Goal: Navigation & Orientation: Find specific page/section

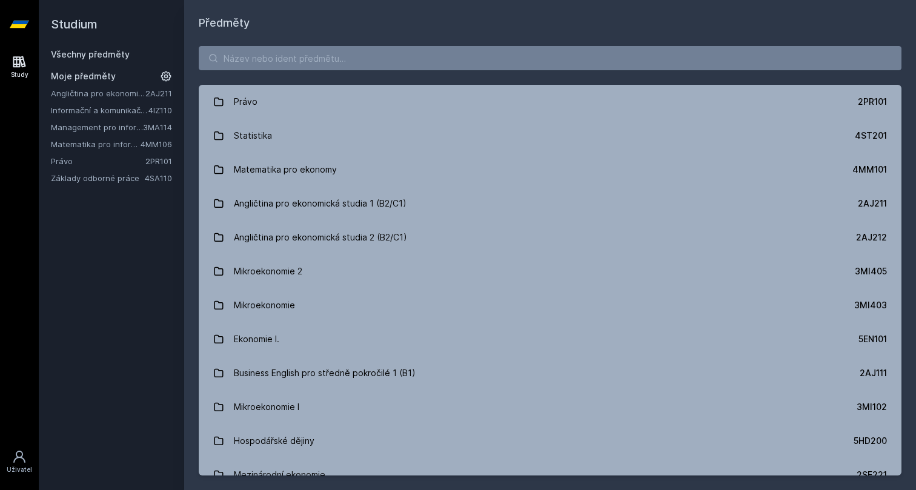
click at [84, 148] on link "Matematika pro informatiky" at bounding box center [96, 144] width 90 height 12
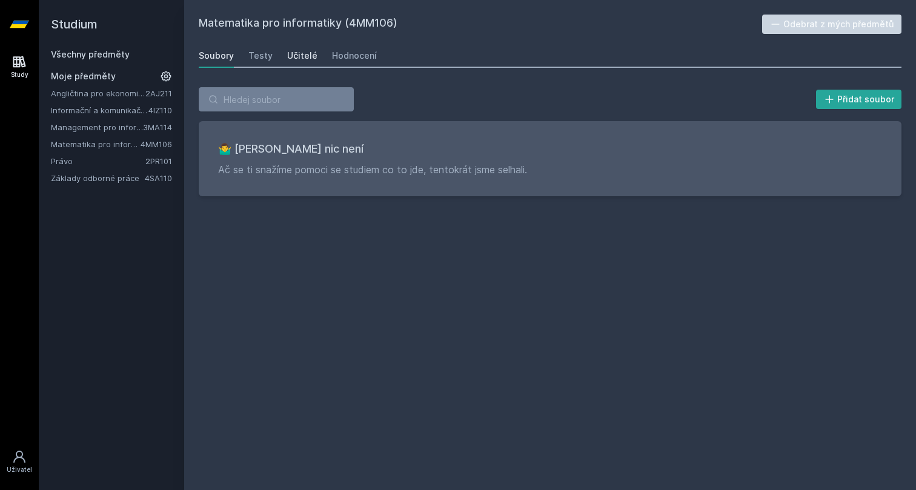
click at [298, 56] on div "Učitelé" at bounding box center [302, 56] width 30 height 12
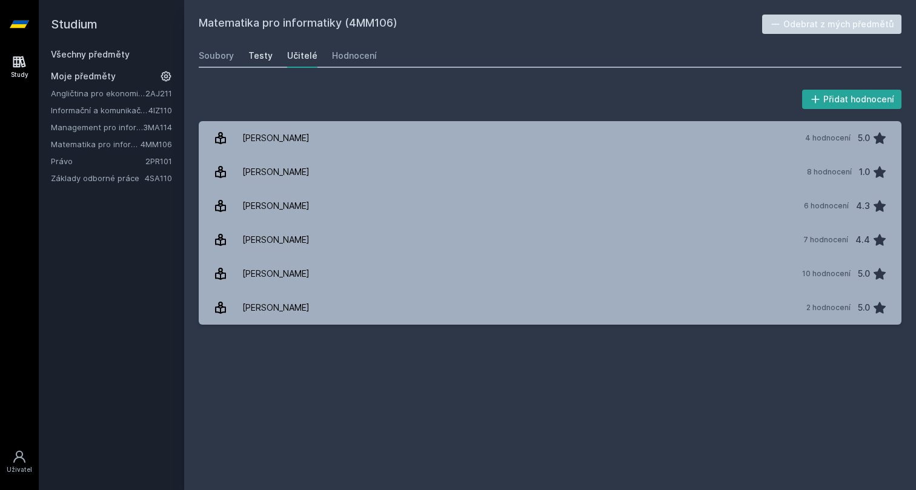
click at [266, 55] on div "Testy" at bounding box center [261, 56] width 24 height 12
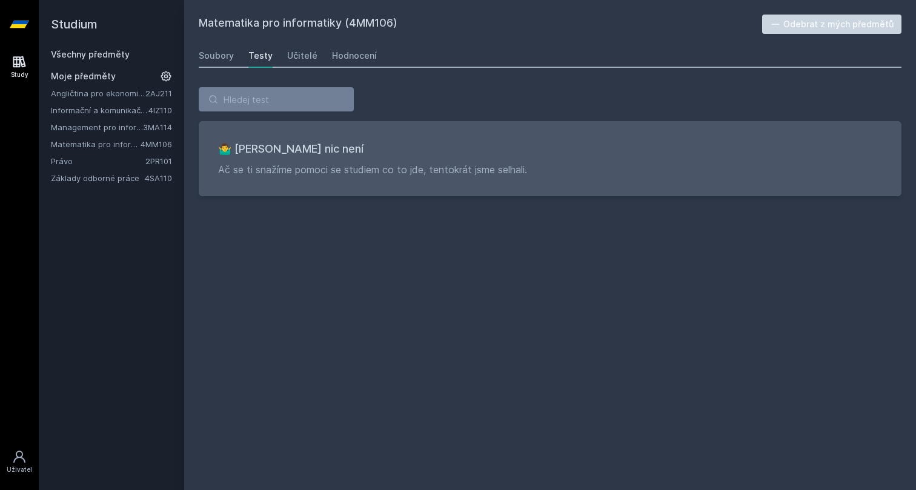
click at [90, 162] on link "Právo" at bounding box center [98, 161] width 95 height 12
click at [267, 64] on link "Testy" at bounding box center [261, 56] width 24 height 24
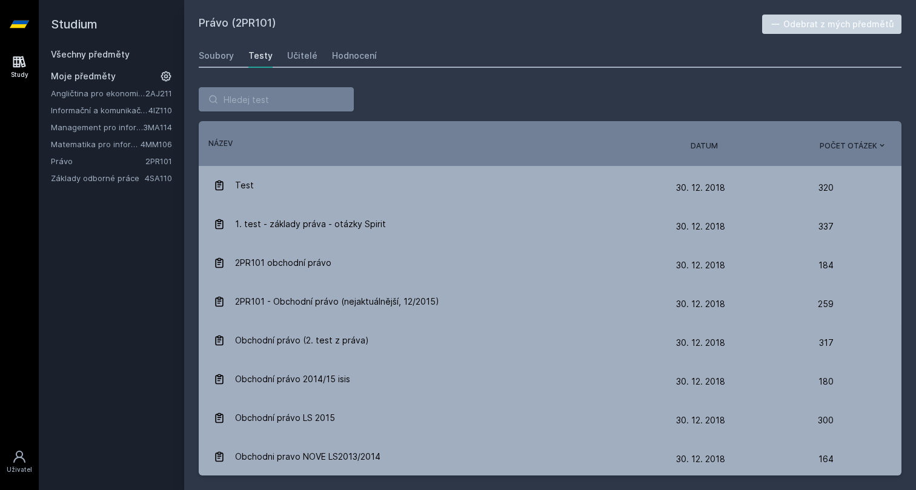
click at [715, 147] on span "Datum" at bounding box center [704, 146] width 27 height 11
click at [111, 115] on link "Informační a komunikační technologie" at bounding box center [100, 110] width 98 height 12
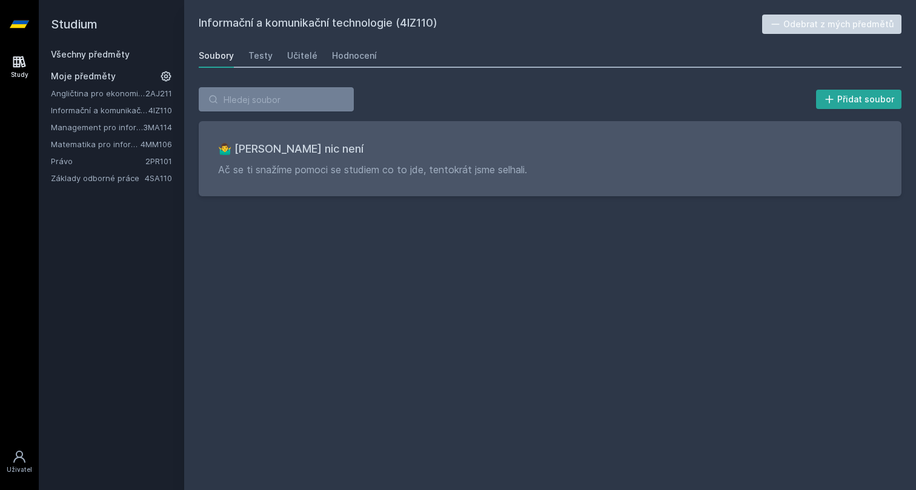
click at [282, 61] on div "Soubory Testy Učitelé Hodnocení" at bounding box center [550, 56] width 703 height 24
click at [287, 61] on div "Učitelé" at bounding box center [302, 56] width 30 height 12
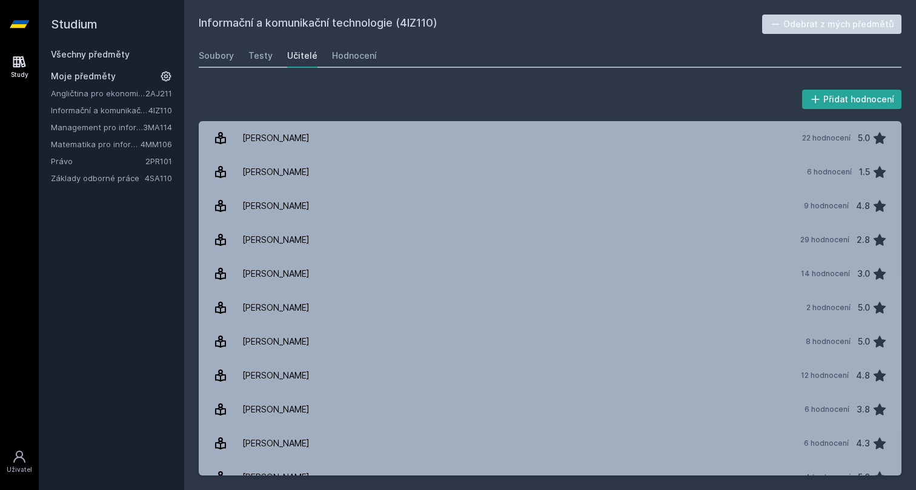
click at [108, 92] on link "Angličtina pro ekonomická studia 1 (B2/C1)" at bounding box center [98, 93] width 95 height 12
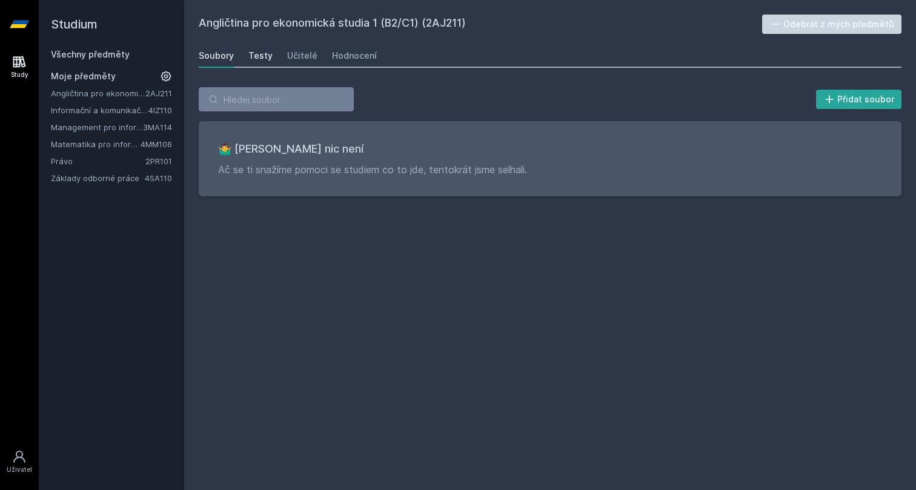
click at [262, 61] on div "Testy" at bounding box center [261, 56] width 24 height 12
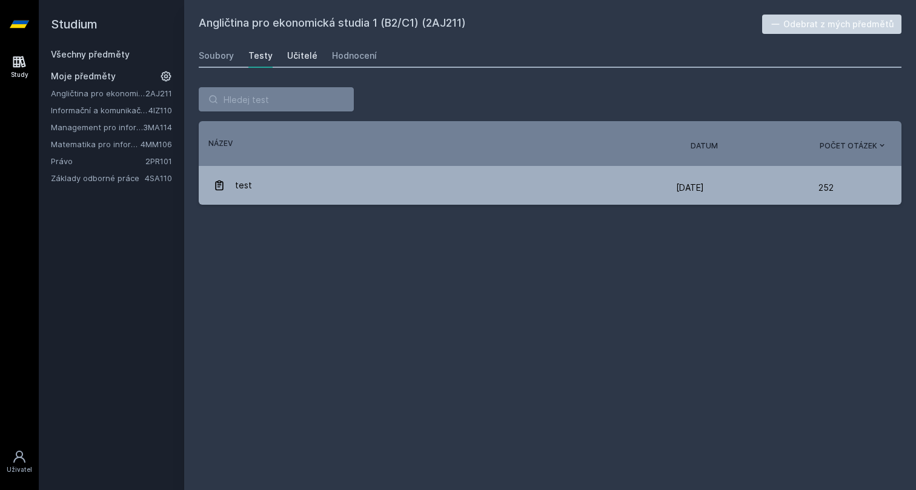
click at [301, 58] on div "Učitelé" at bounding box center [302, 56] width 30 height 12
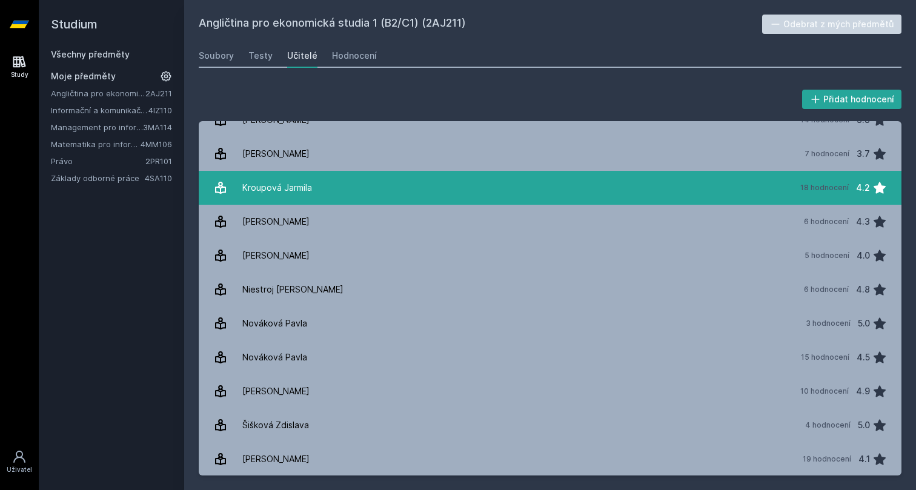
scroll to position [201, 0]
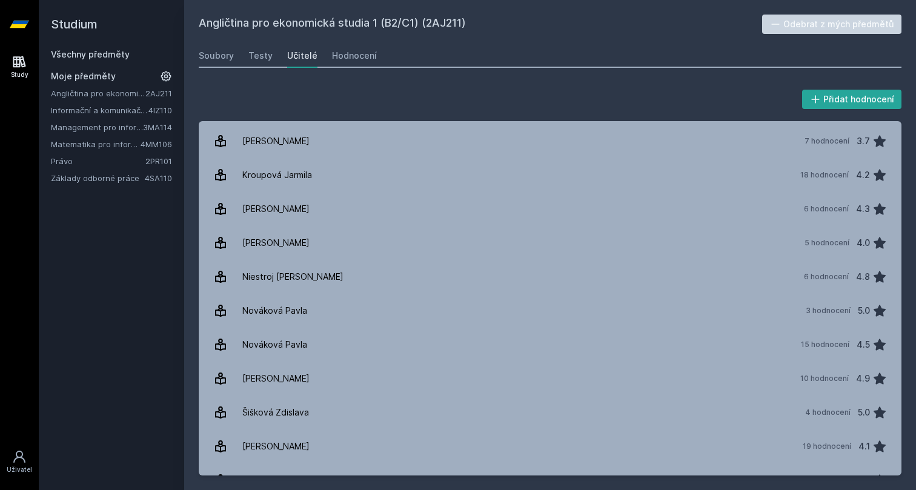
click at [64, 101] on div "Angličtina pro ekonomická studia 1 (B2/C1) 2AJ211 Informační a komunikační tech…" at bounding box center [111, 135] width 121 height 97
click at [68, 108] on link "Informační a komunikační technologie" at bounding box center [100, 110] width 98 height 12
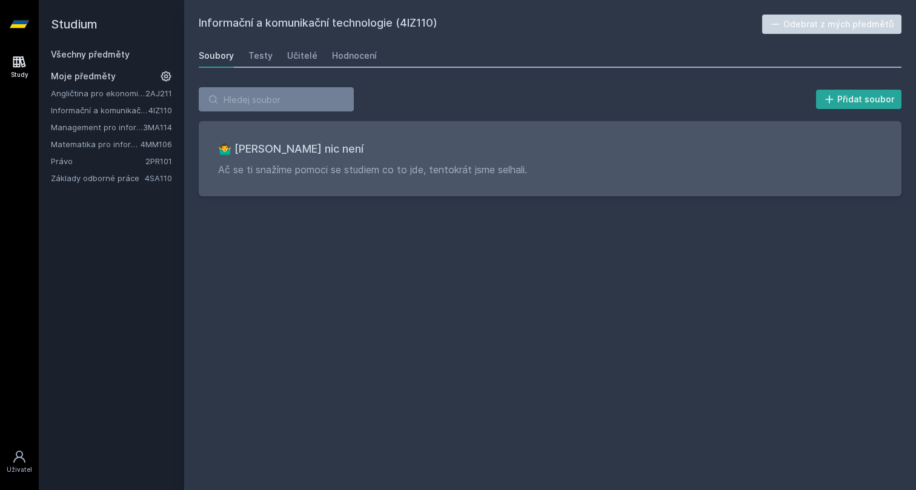
click at [67, 127] on link "Management pro informatiky a statistiky" at bounding box center [97, 127] width 92 height 12
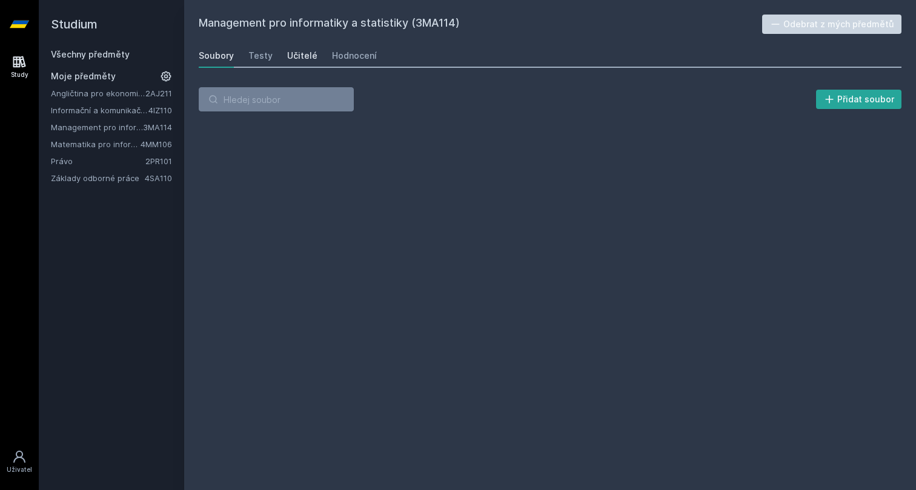
click at [293, 65] on link "Učitelé" at bounding box center [302, 56] width 30 height 24
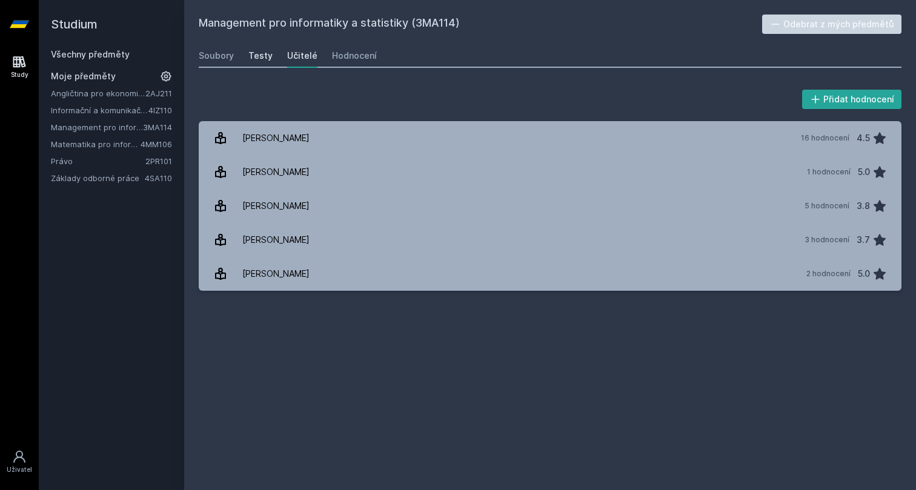
click at [250, 59] on div "Testy" at bounding box center [261, 56] width 24 height 12
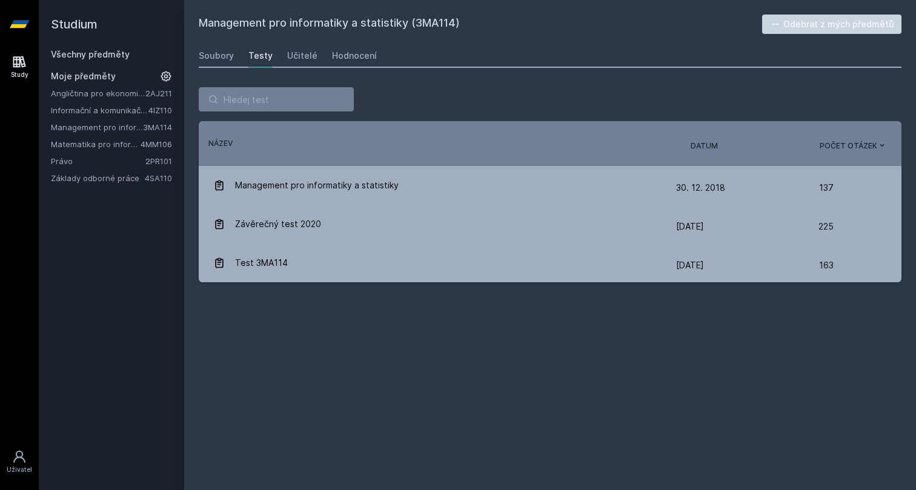
click at [276, 59] on div "Soubory Testy Učitelé Hodnocení" at bounding box center [550, 56] width 703 height 24
click at [287, 59] on div "Učitelé" at bounding box center [302, 56] width 30 height 12
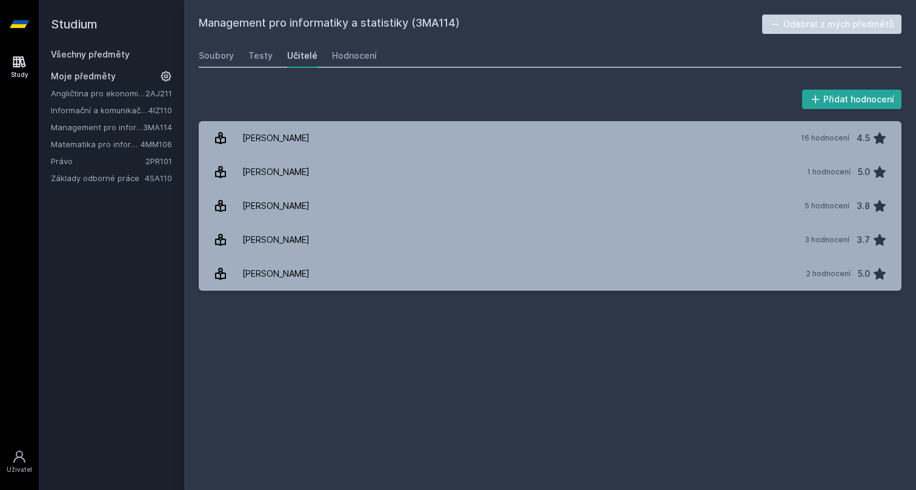
click at [287, 59] on div "Učitelé" at bounding box center [302, 56] width 30 height 12
click at [68, 146] on link "Matematika pro informatiky" at bounding box center [96, 144] width 90 height 12
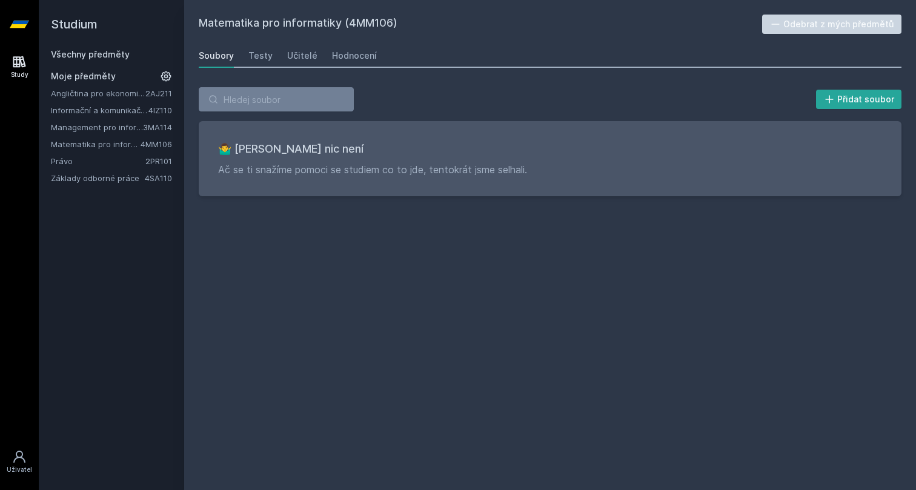
click at [281, 57] on div "Soubory Testy Učitelé Hodnocení" at bounding box center [550, 56] width 703 height 24
click at [293, 59] on div "Učitelé" at bounding box center [302, 56] width 30 height 12
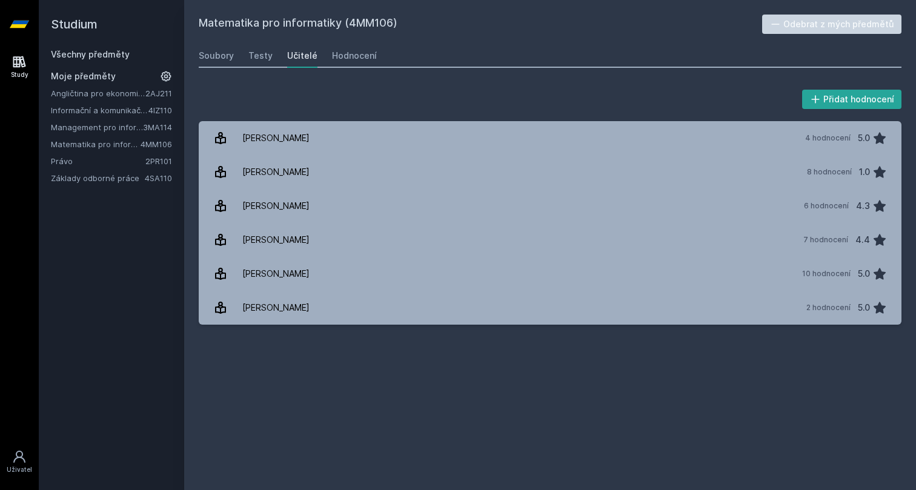
click at [245, 56] on div "Soubory Testy Učitelé Hodnocení" at bounding box center [550, 56] width 703 height 24
click at [251, 57] on div "Testy" at bounding box center [261, 56] width 24 height 12
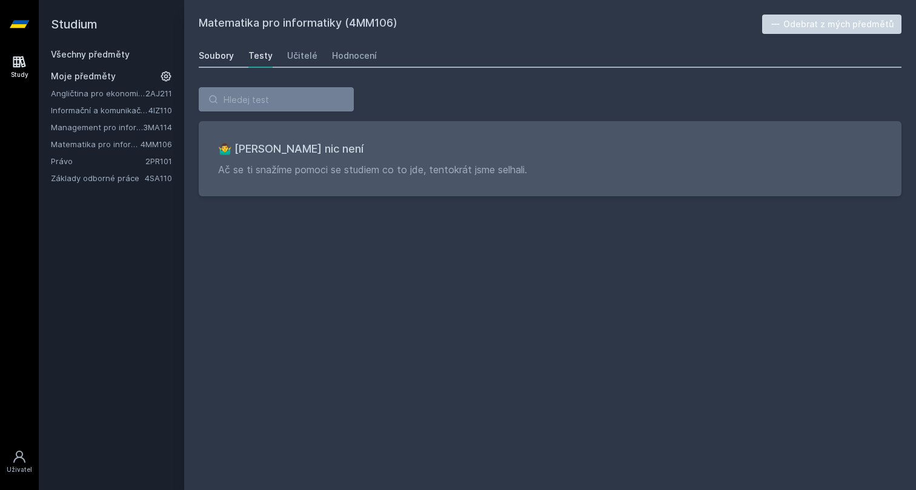
click at [209, 49] on link "Soubory" at bounding box center [216, 56] width 35 height 24
click at [22, 20] on icon at bounding box center [19, 24] width 19 height 48
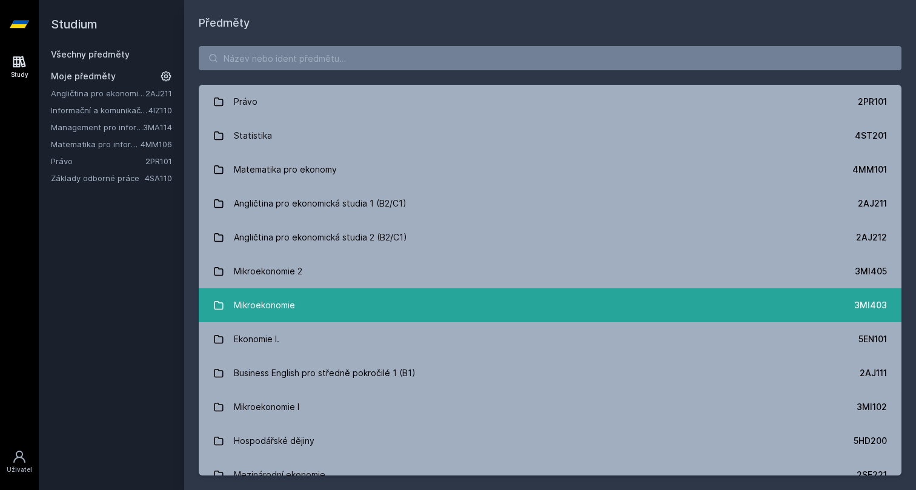
click at [356, 295] on link "Mikroekonomie 3MI403" at bounding box center [550, 306] width 703 height 34
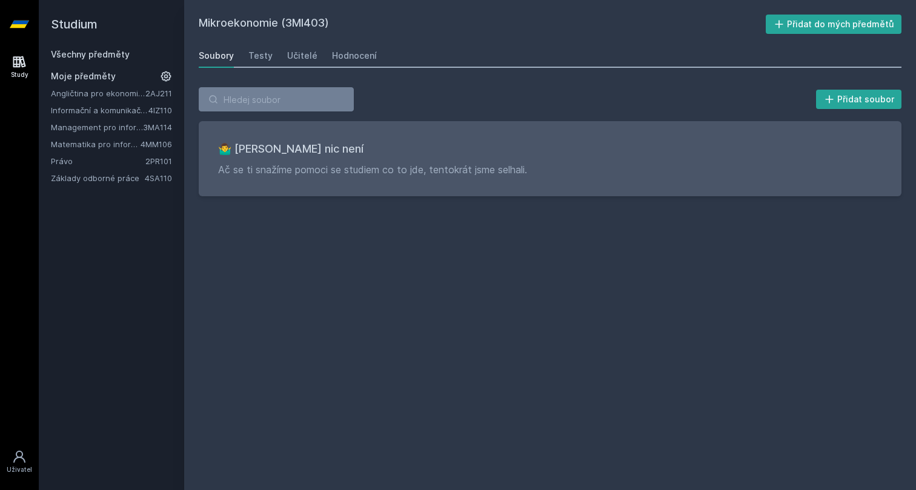
click at [12, 28] on icon at bounding box center [19, 24] width 19 height 7
